Goal: Find specific page/section: Find specific page/section

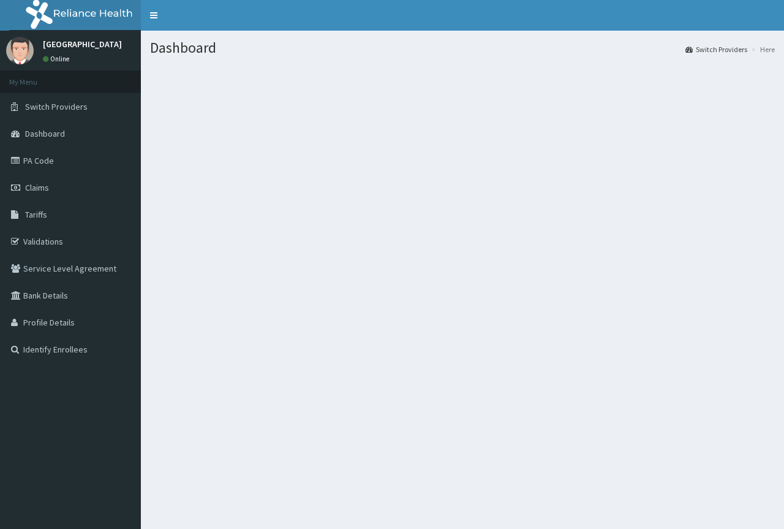
click at [35, 165] on link "PA Code" at bounding box center [70, 160] width 141 height 27
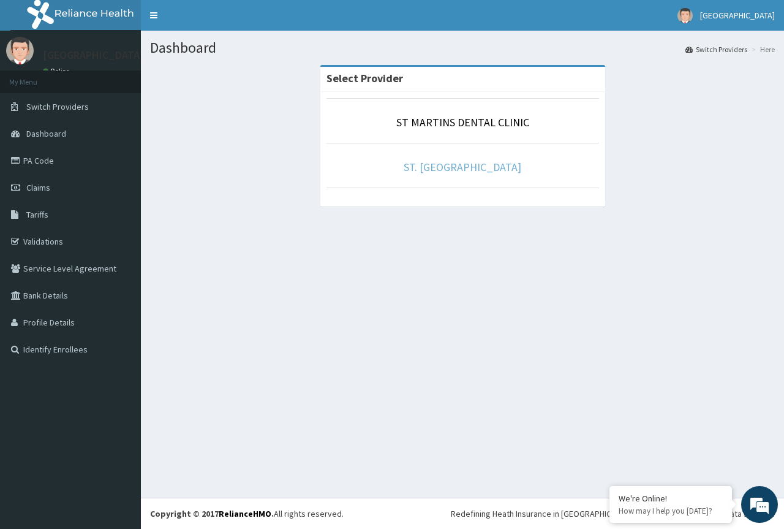
click at [475, 168] on link "ST. [GEOGRAPHIC_DATA]" at bounding box center [463, 167] width 118 height 14
